Goal: Communication & Community: Answer question/provide support

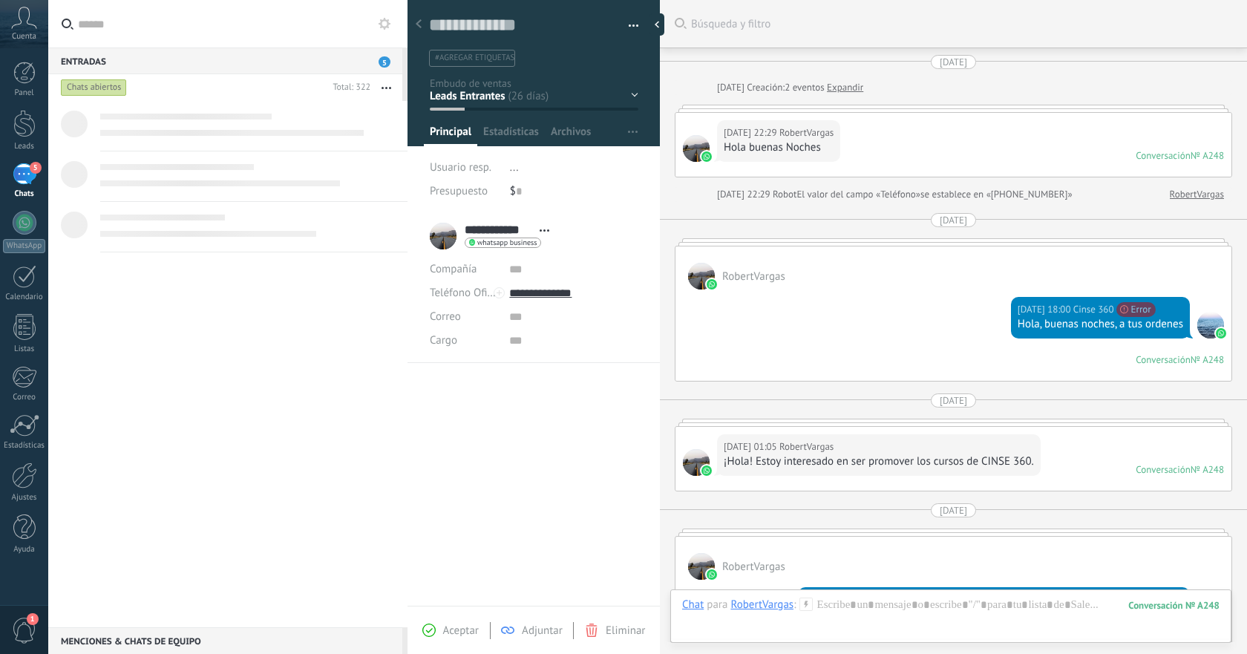
scroll to position [22, 0]
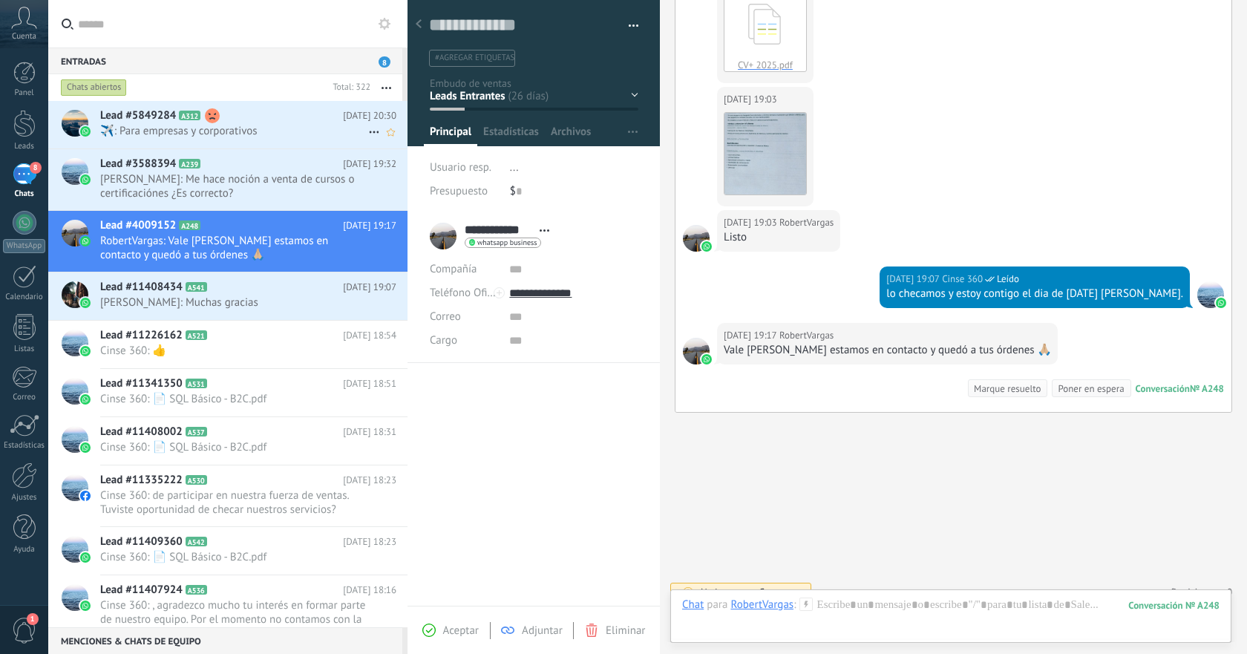
click at [269, 139] on div "Lead #5849284 A312 [DATE] 20:30 ️️✈️: Para empresas y corporativos" at bounding box center [253, 124] width 307 height 47
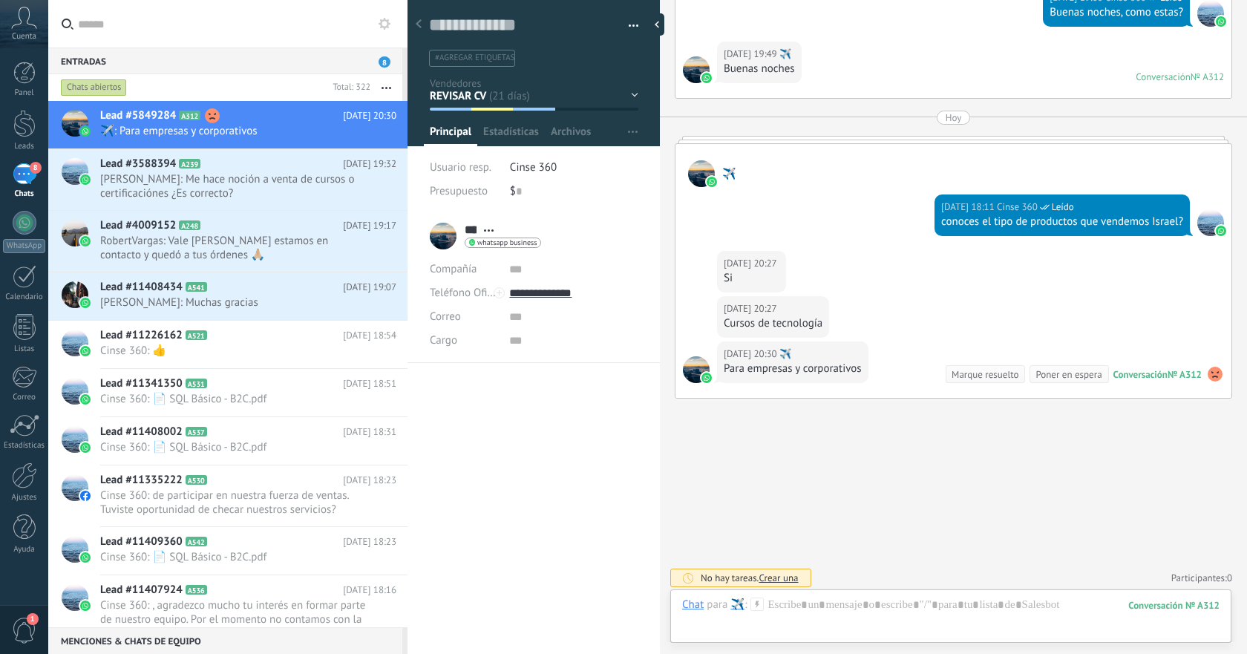
scroll to position [22, 0]
click at [272, 192] on span "[PERSON_NAME]: Me hace noción a venta de cursos o certificaciónes ¿Es correcto?" at bounding box center [234, 186] width 268 height 28
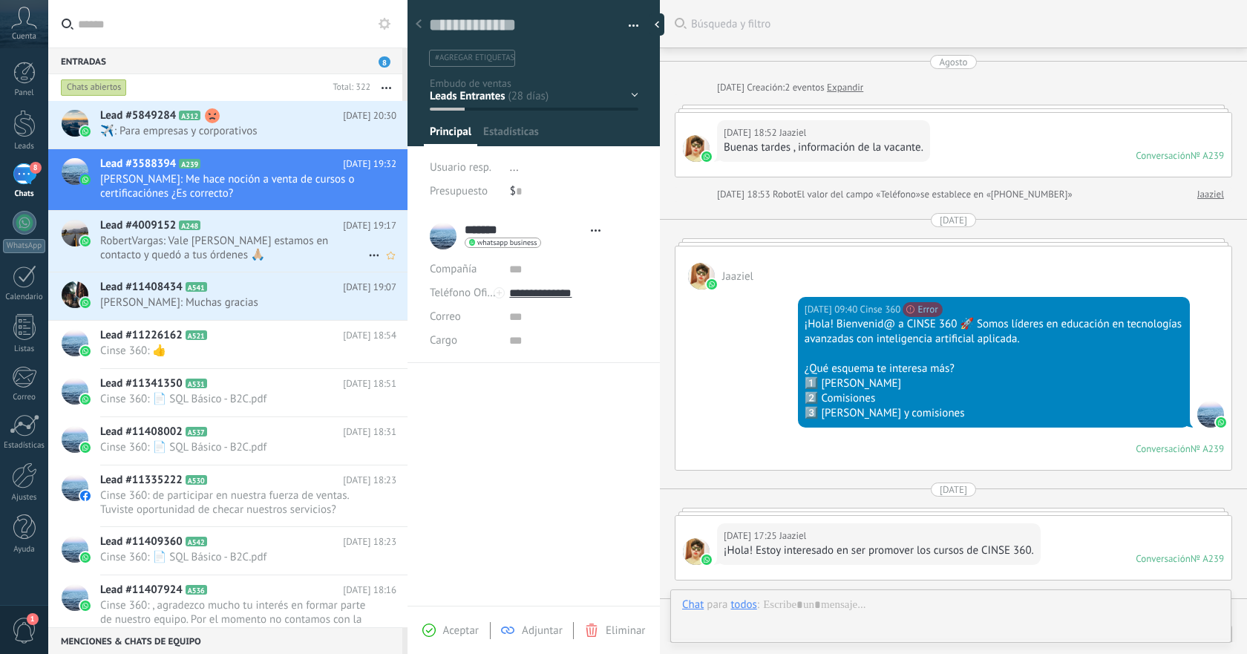
type textarea "**********"
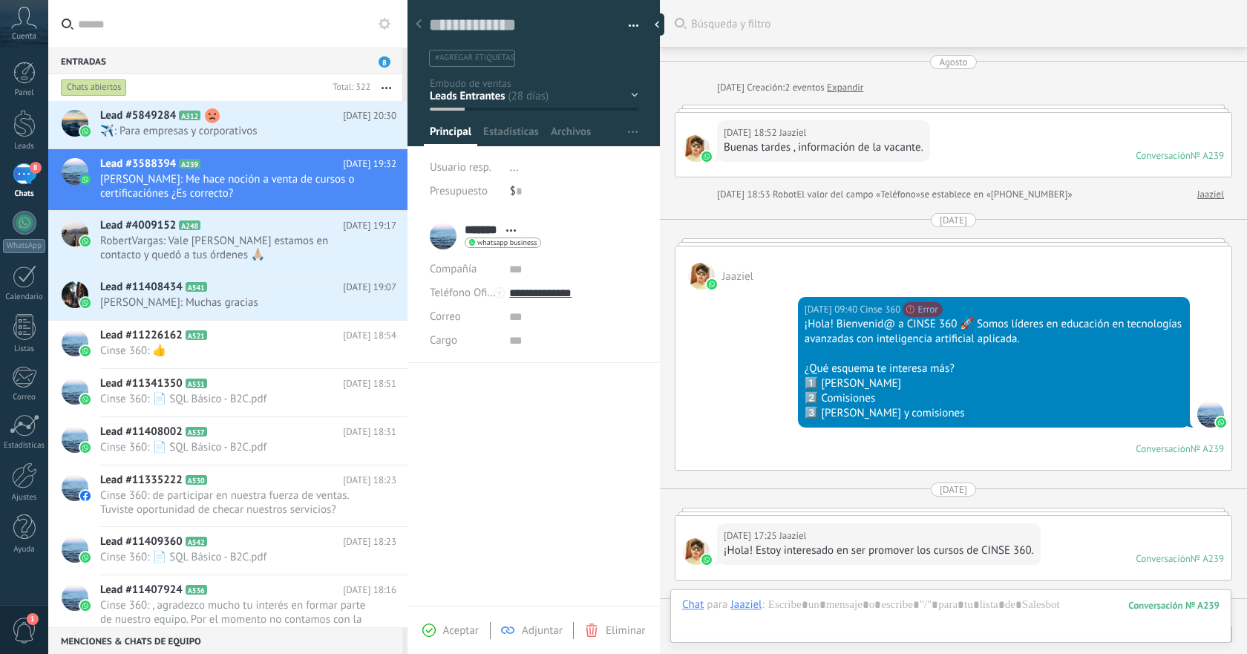
scroll to position [1959, 0]
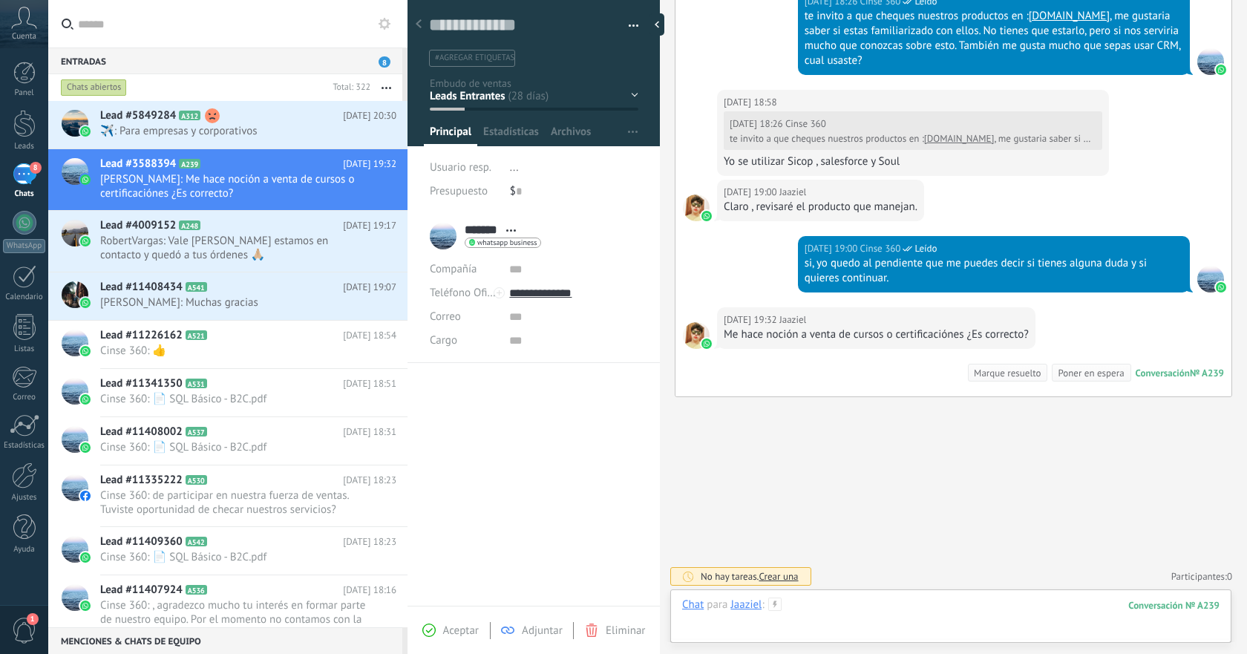
click at [879, 605] on div at bounding box center [950, 619] width 537 height 45
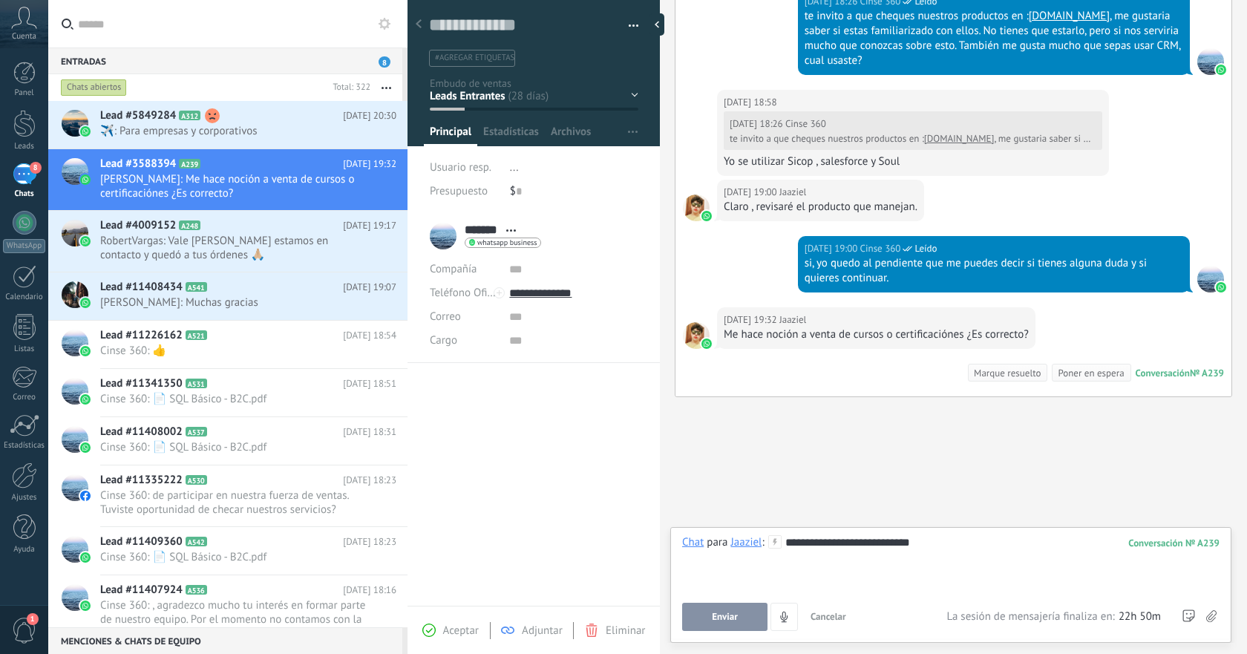
click at [721, 617] on span "Enviar" at bounding box center [725, 617] width 26 height 10
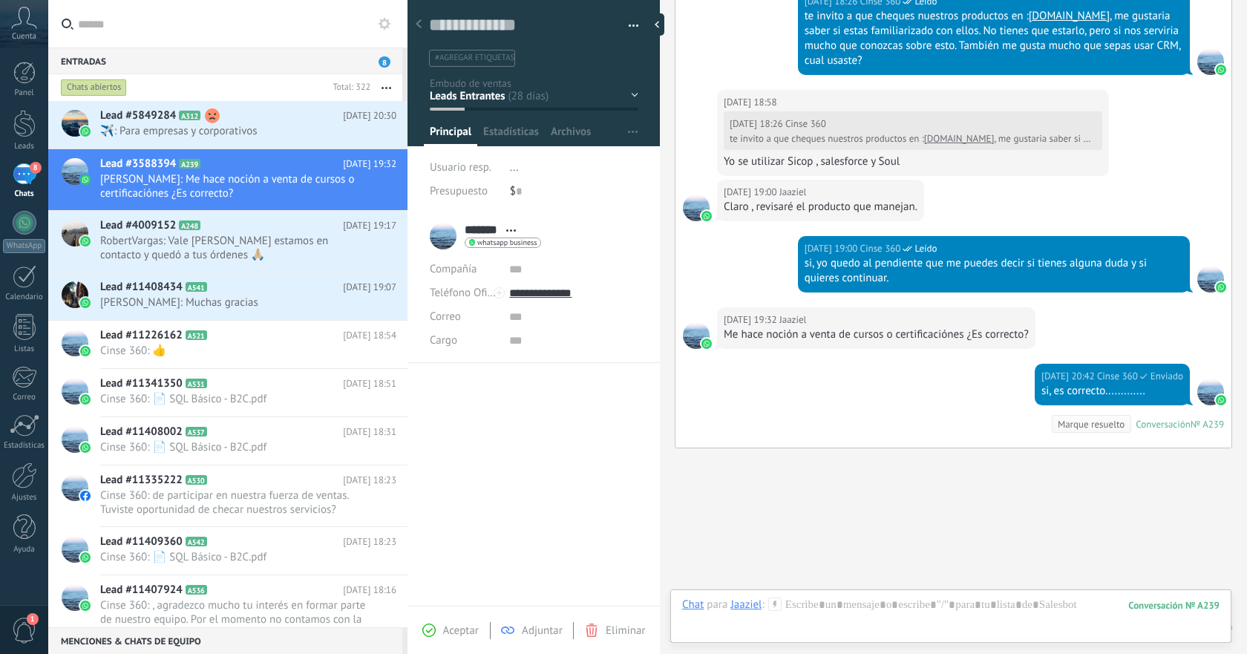
scroll to position [2010, 0]
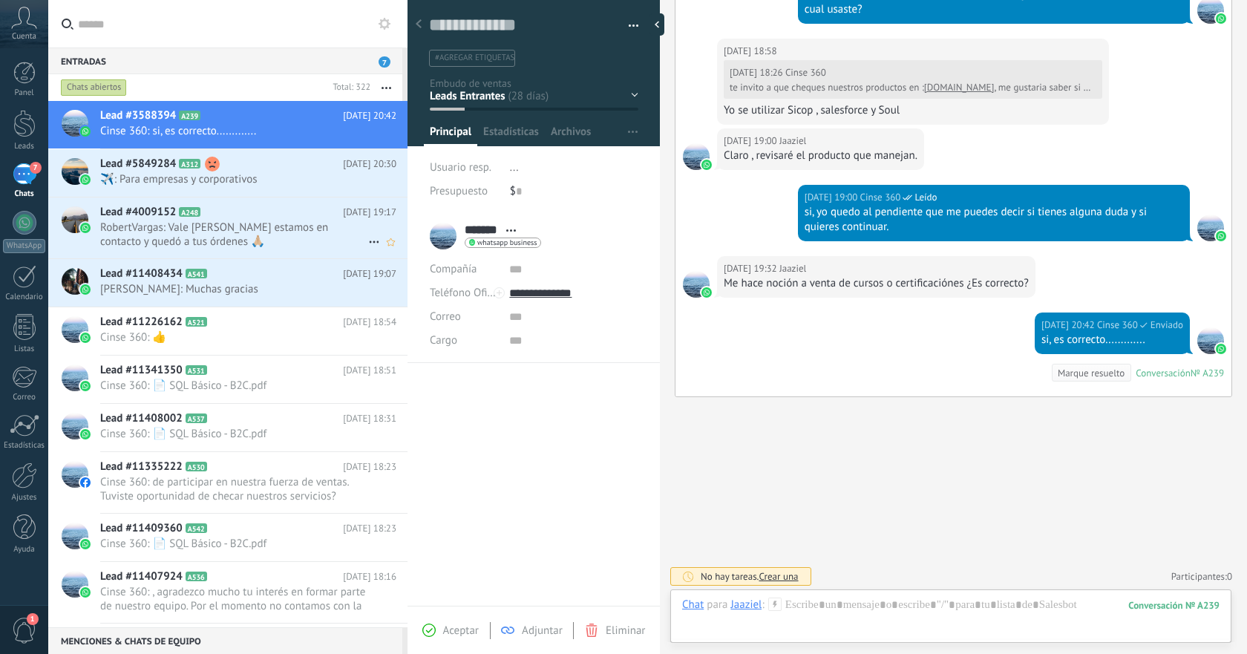
click at [214, 231] on span "RobertVargas: Vale [PERSON_NAME] estamos en contacto y quedó a tus órdenes 🙏🏼" at bounding box center [234, 234] width 268 height 28
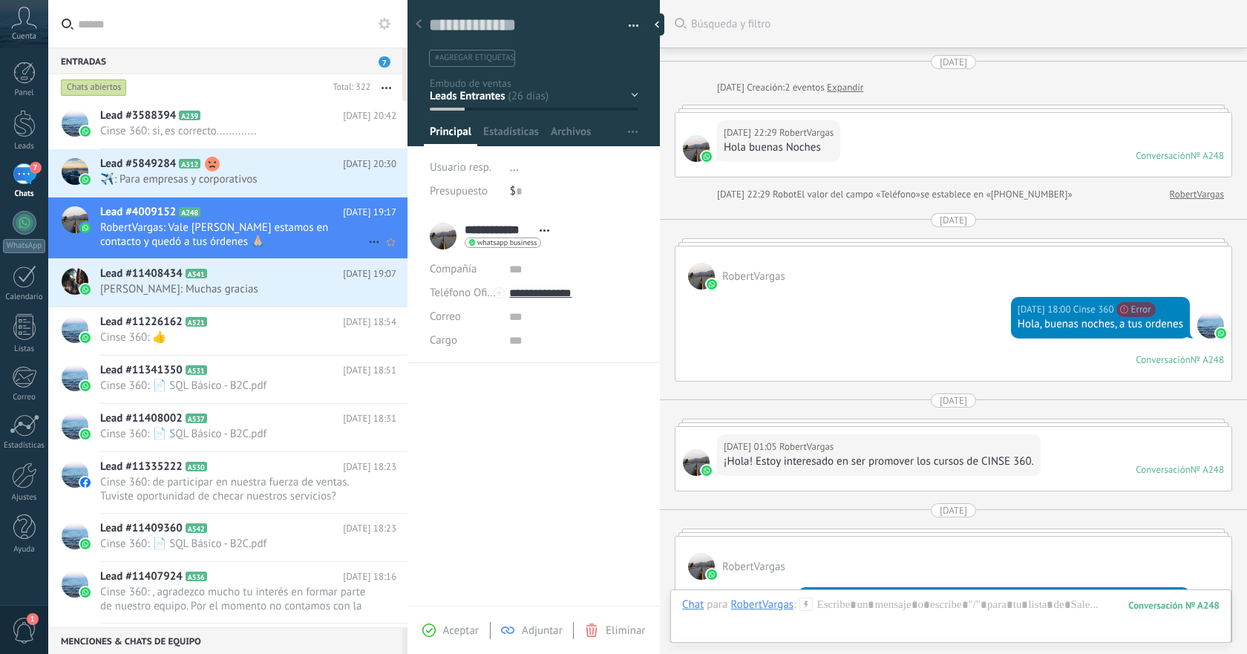
scroll to position [1764, 0]
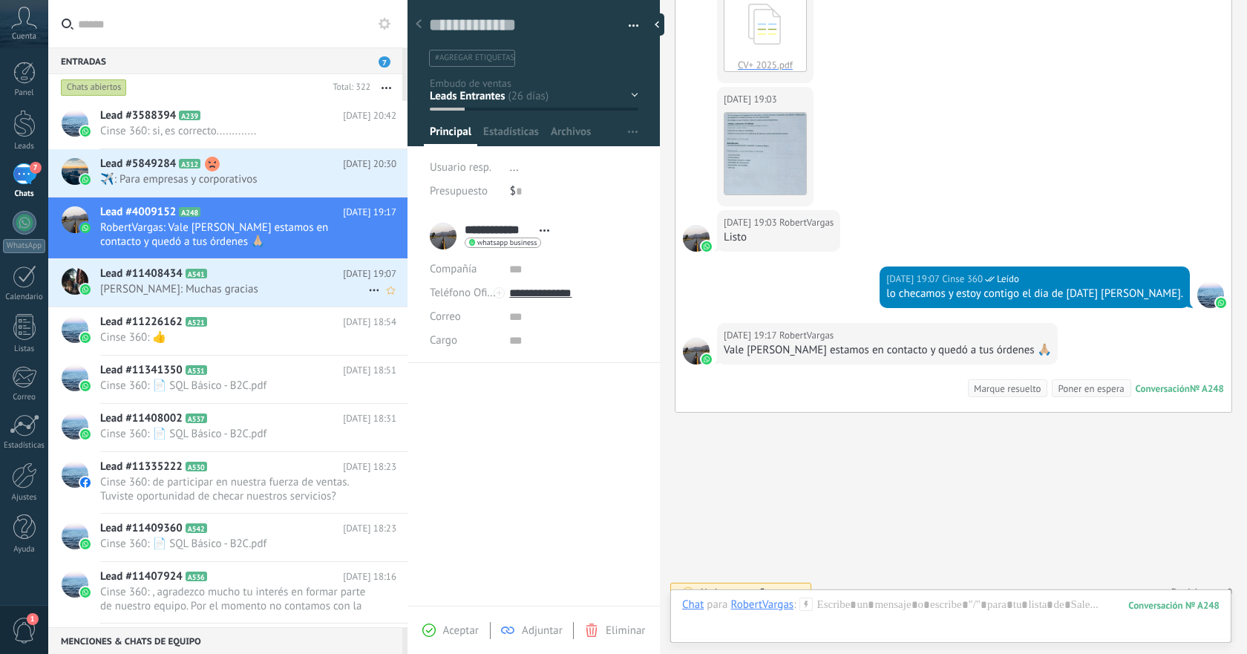
click at [194, 284] on span "[PERSON_NAME]: Muchas gracias" at bounding box center [234, 289] width 268 height 14
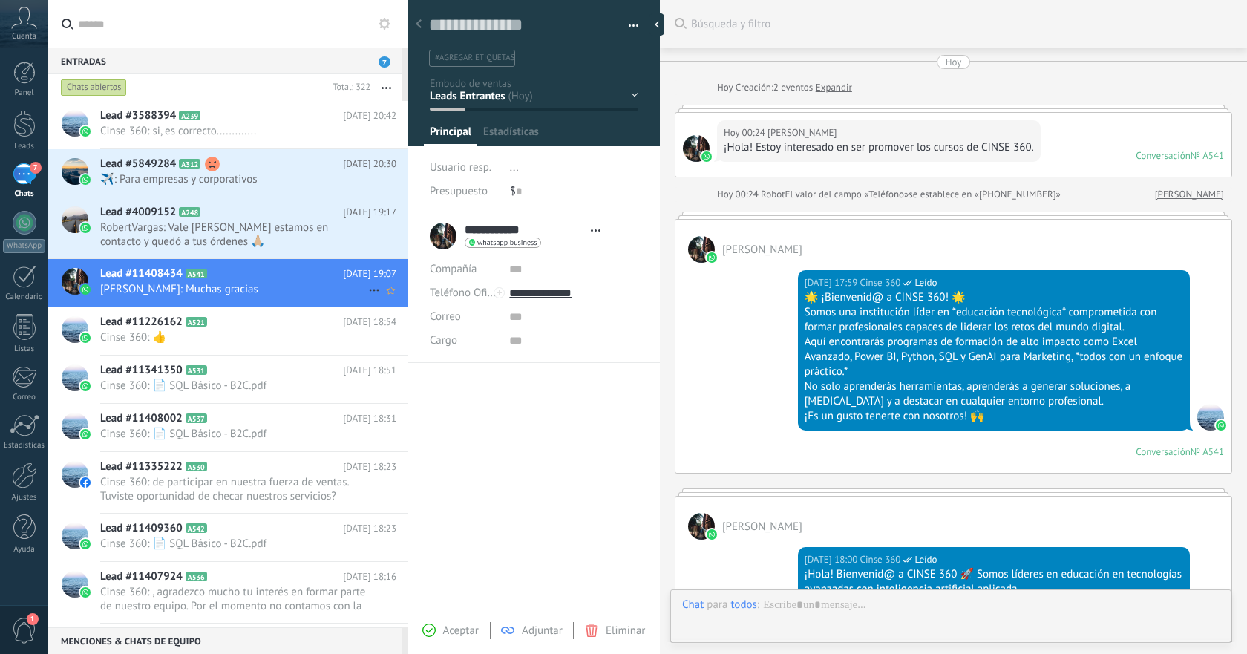
type textarea "**********"
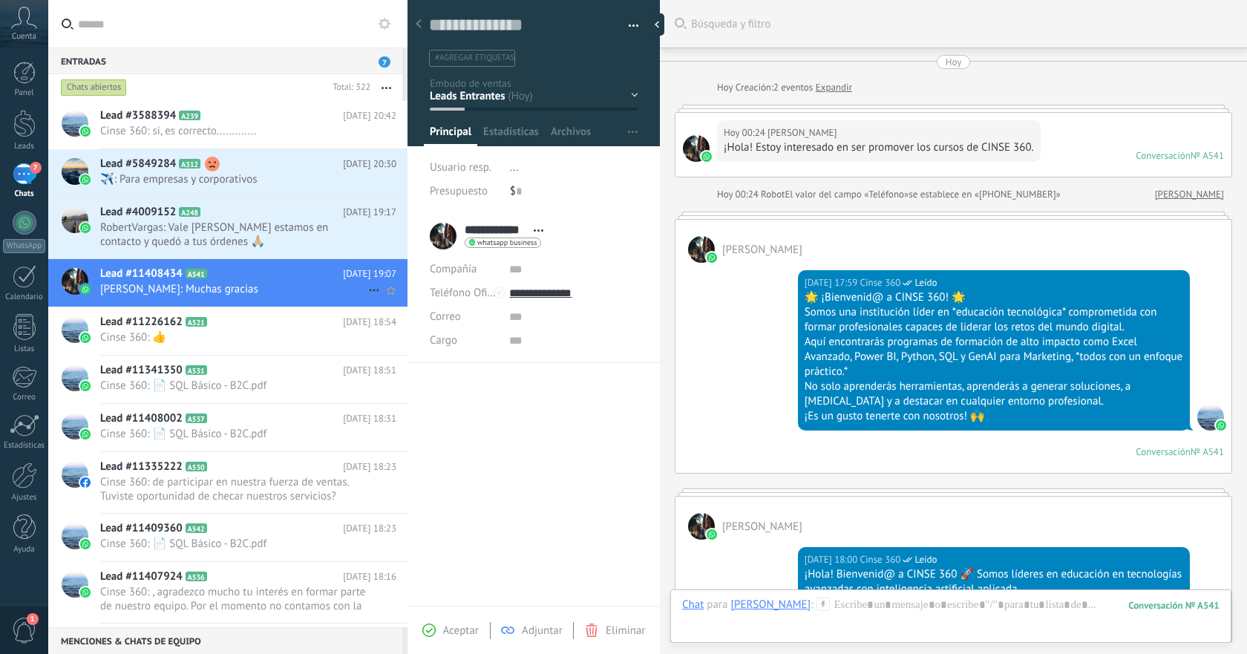
scroll to position [526, 0]
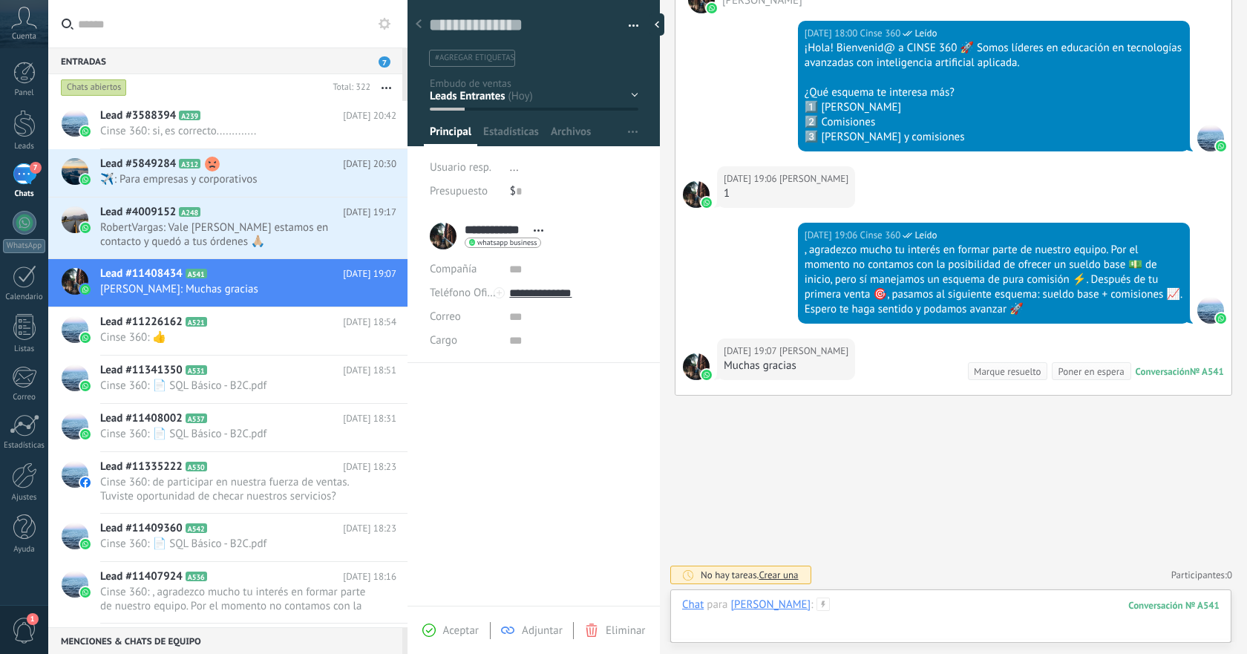
click at [871, 607] on div at bounding box center [950, 619] width 537 height 45
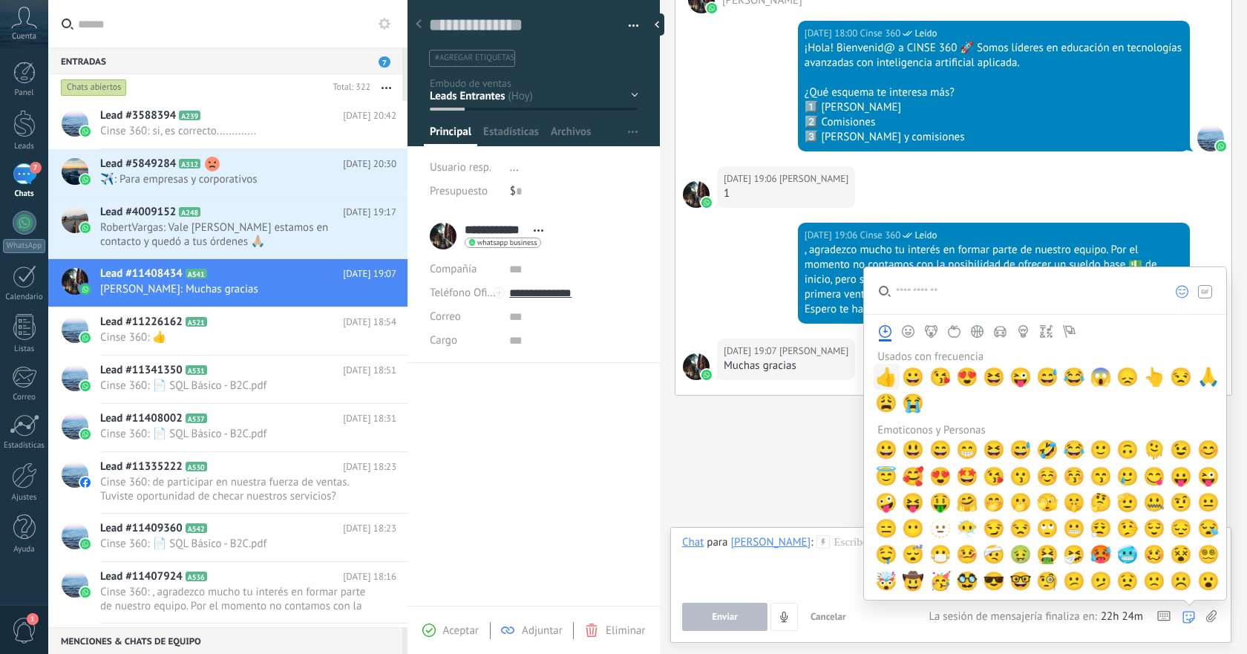
click at [891, 378] on span "👍" at bounding box center [886, 377] width 22 height 21
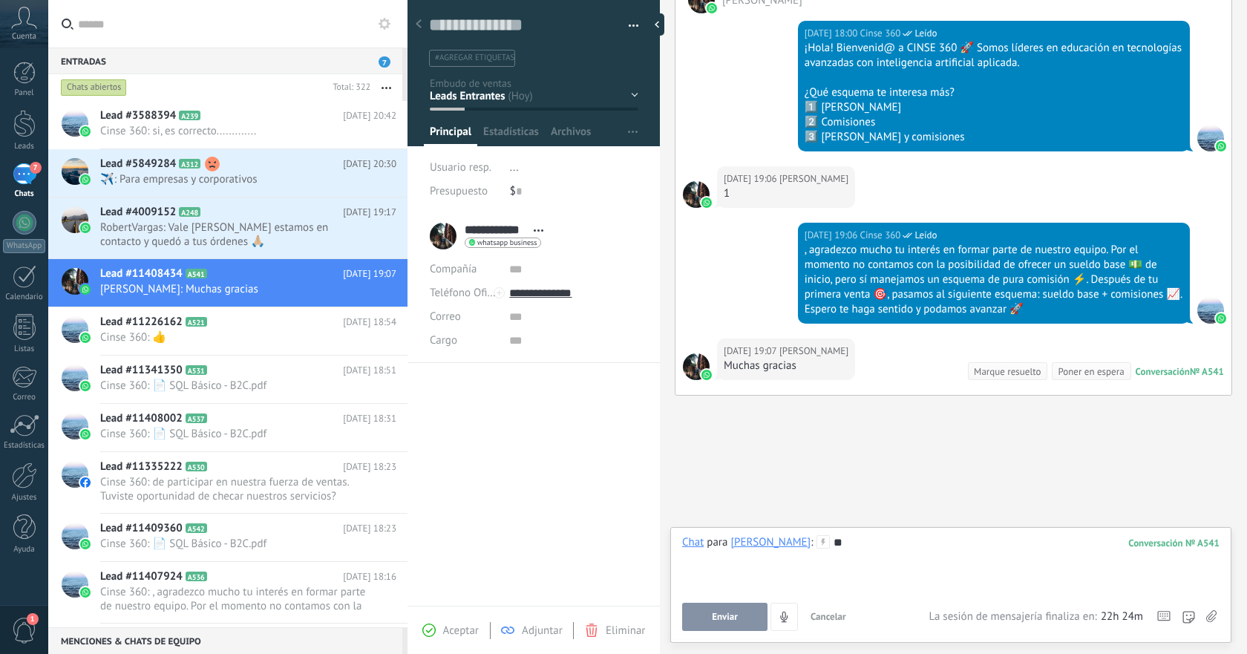
click at [738, 623] on button "Enviar" at bounding box center [724, 617] width 85 height 28
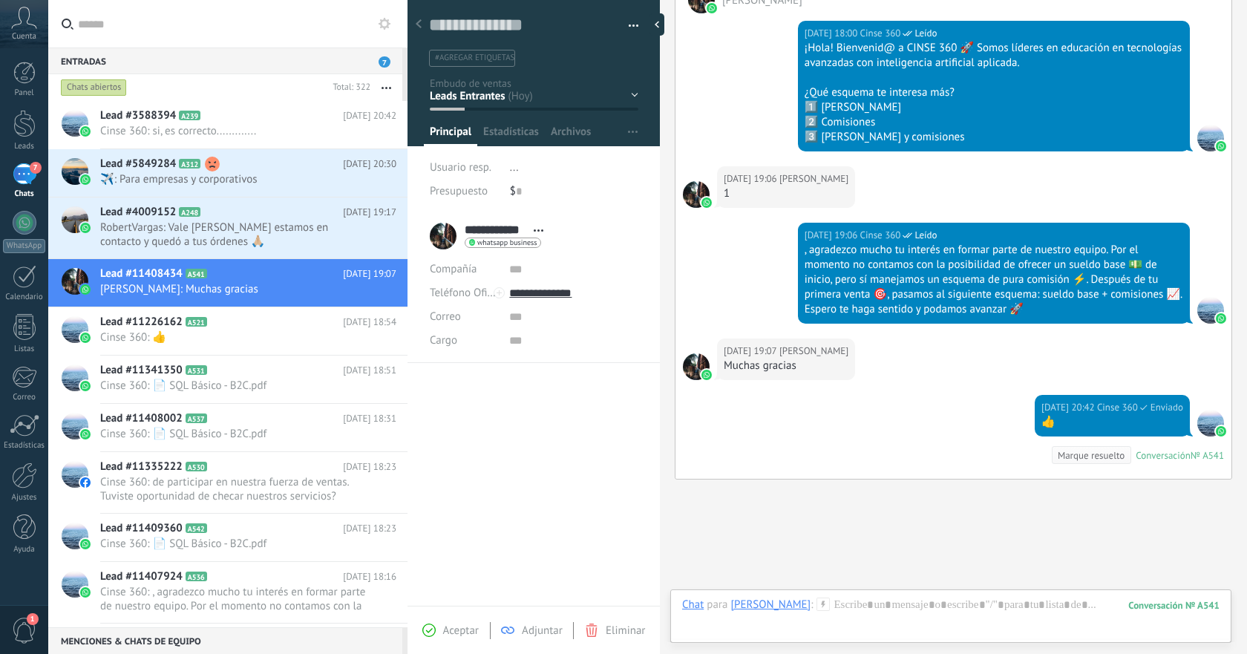
scroll to position [610, 0]
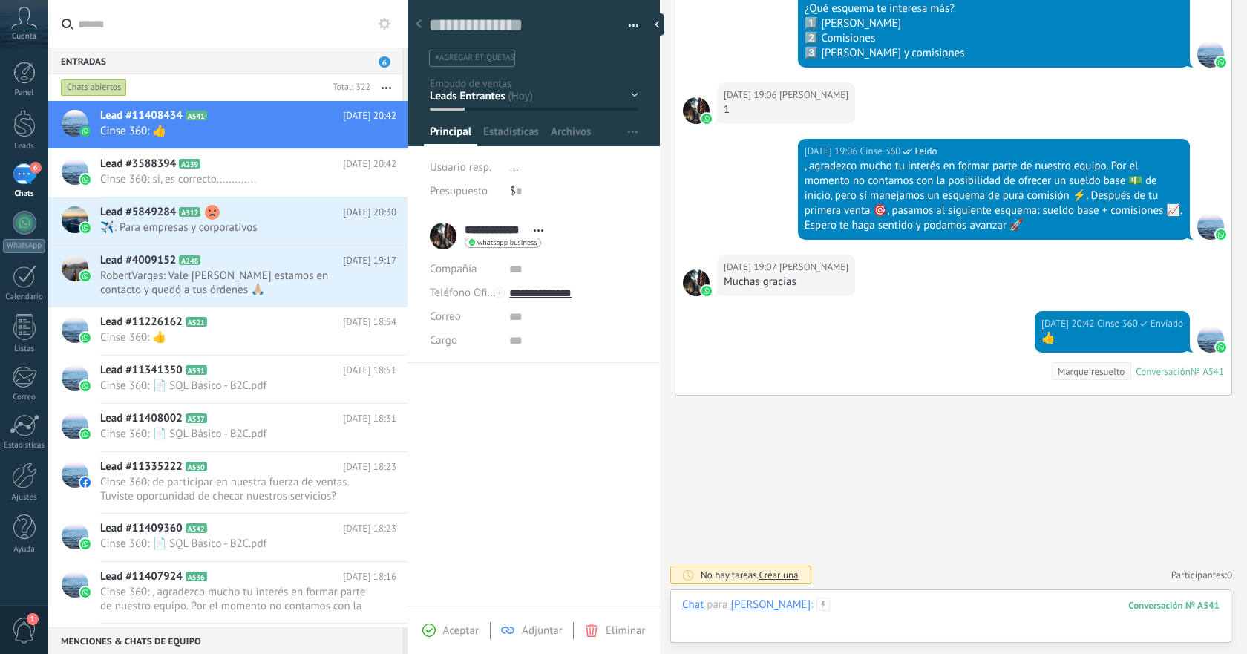
click at [918, 603] on div at bounding box center [950, 619] width 537 height 45
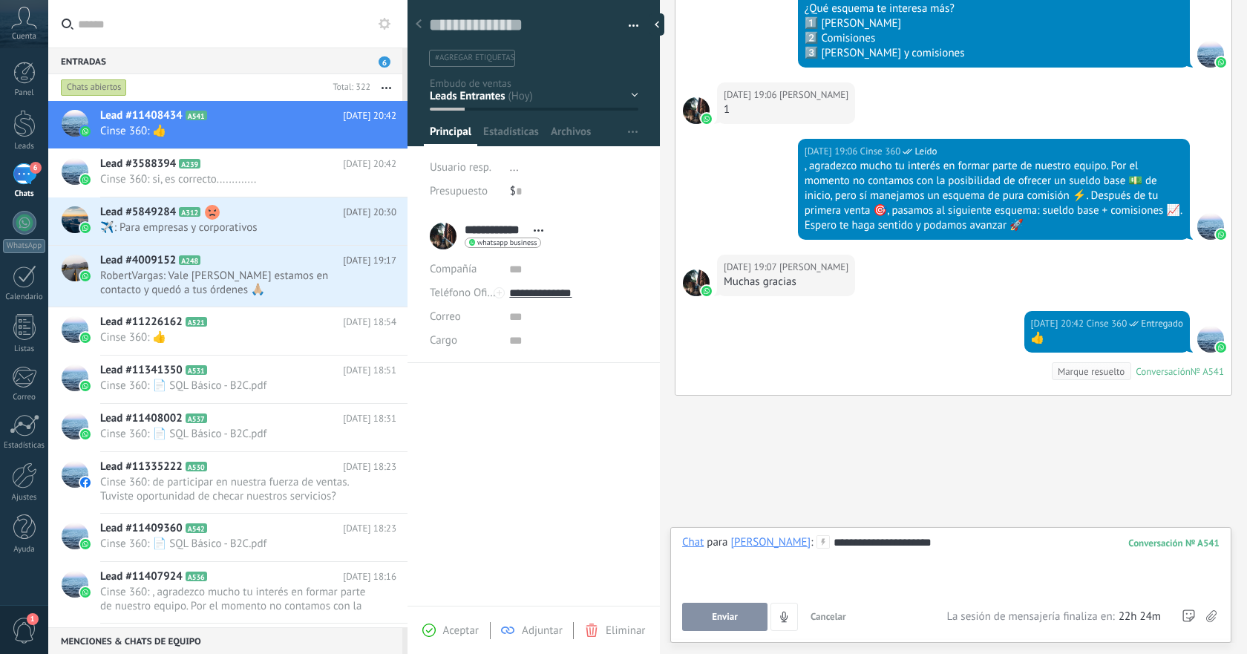
click at [715, 615] on span "Enviar" at bounding box center [725, 617] width 26 height 10
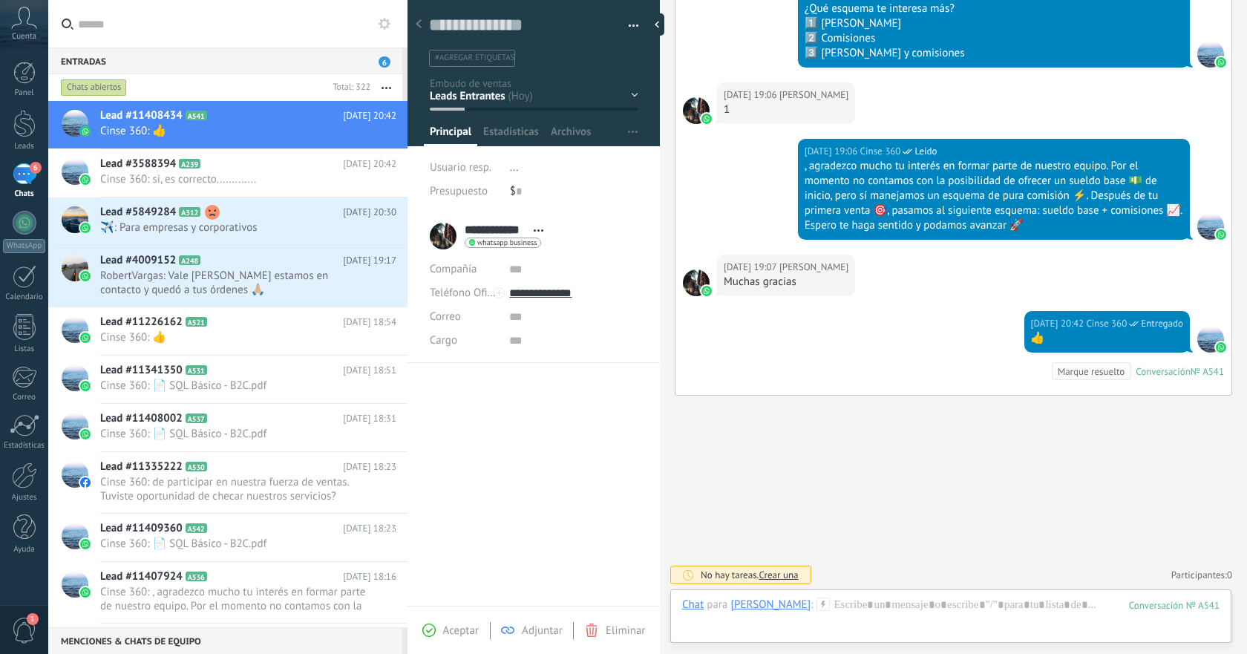
scroll to position [655, 0]
